Goal: Transaction & Acquisition: Purchase product/service

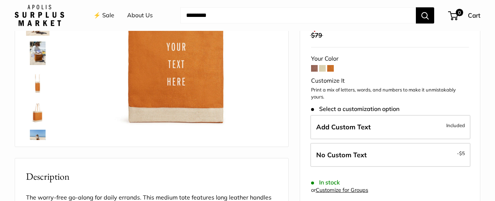
scroll to position [110, 0]
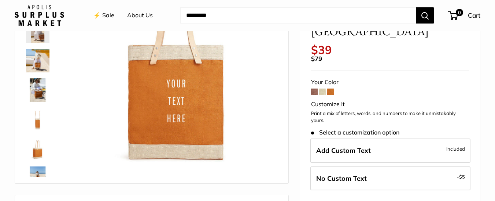
click at [313, 88] on span at bounding box center [314, 91] width 7 height 7
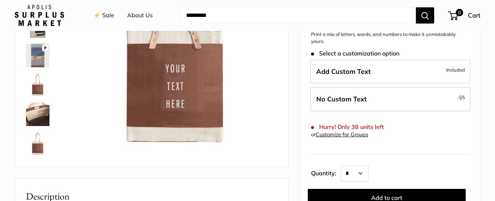
scroll to position [110, 0]
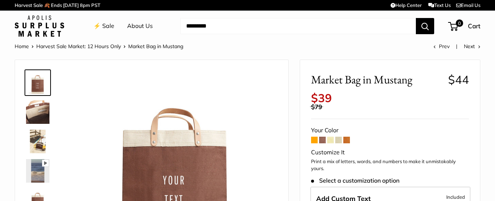
click at [39, 113] on img at bounding box center [37, 111] width 23 height 23
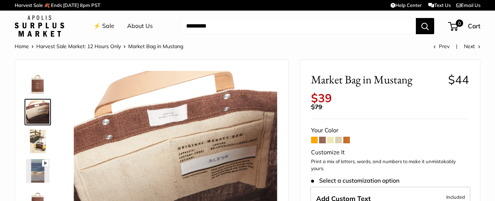
click at [44, 142] on img at bounding box center [37, 140] width 23 height 23
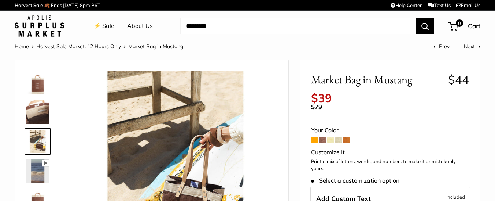
click at [47, 162] on icon at bounding box center [45, 163] width 7 height 7
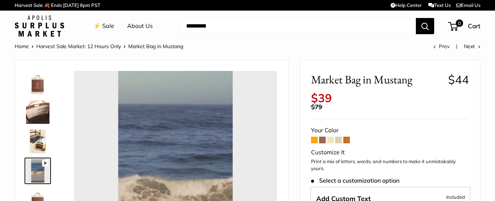
click at [34, 84] on img at bounding box center [37, 82] width 23 height 23
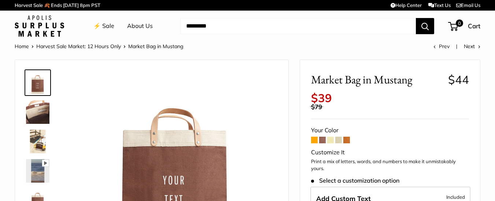
type input "****"
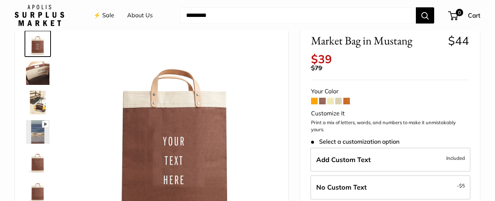
scroll to position [37, 0]
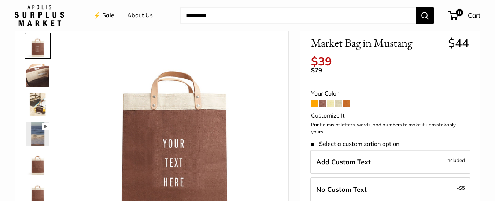
click at [219, 33] on div at bounding box center [175, 136] width 207 height 207
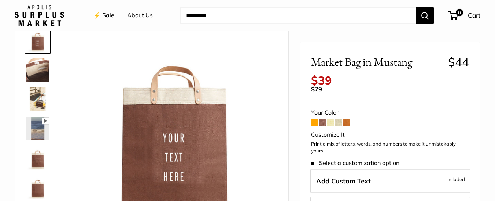
scroll to position [0, 0]
